Goal: Task Accomplishment & Management: Manage account settings

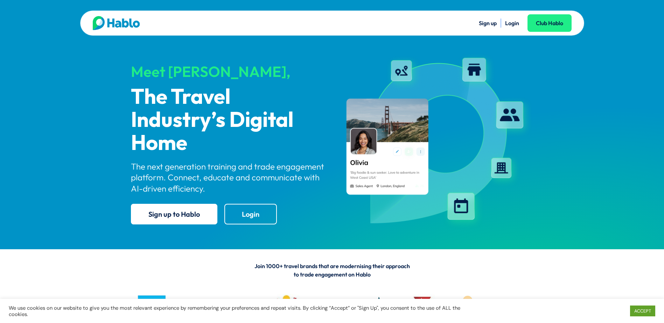
click at [511, 21] on link "Login" at bounding box center [512, 23] width 14 height 7
click at [509, 26] on link "Login" at bounding box center [512, 23] width 14 height 7
drag, startPoint x: 522, startPoint y: 21, endPoint x: 512, endPoint y: 22, distance: 9.8
click at [522, 21] on ul "Sign up Login Club Hablo" at bounding box center [451, 23] width 239 height 9
click at [88, 185] on div "Sign up Login Club Hablo Meet Hablo, The Travel Industry’s Digital Home The nex…" at bounding box center [332, 124] width 664 height 249
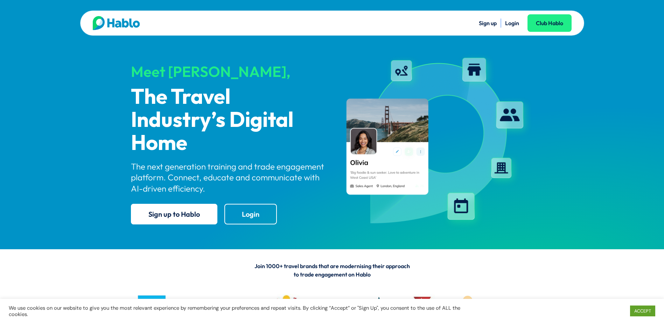
click at [507, 23] on link "Login" at bounding box center [512, 23] width 14 height 7
drag, startPoint x: 597, startPoint y: 168, endPoint x: 572, endPoint y: 127, distance: 48.3
click at [597, 168] on div "Sign up Login Club Hablo Meet Hablo, The Travel Industry’s Digital Home The nex…" at bounding box center [332, 124] width 664 height 249
click at [513, 22] on link "Login" at bounding box center [512, 23] width 14 height 7
